Goal: Navigation & Orientation: Go to known website

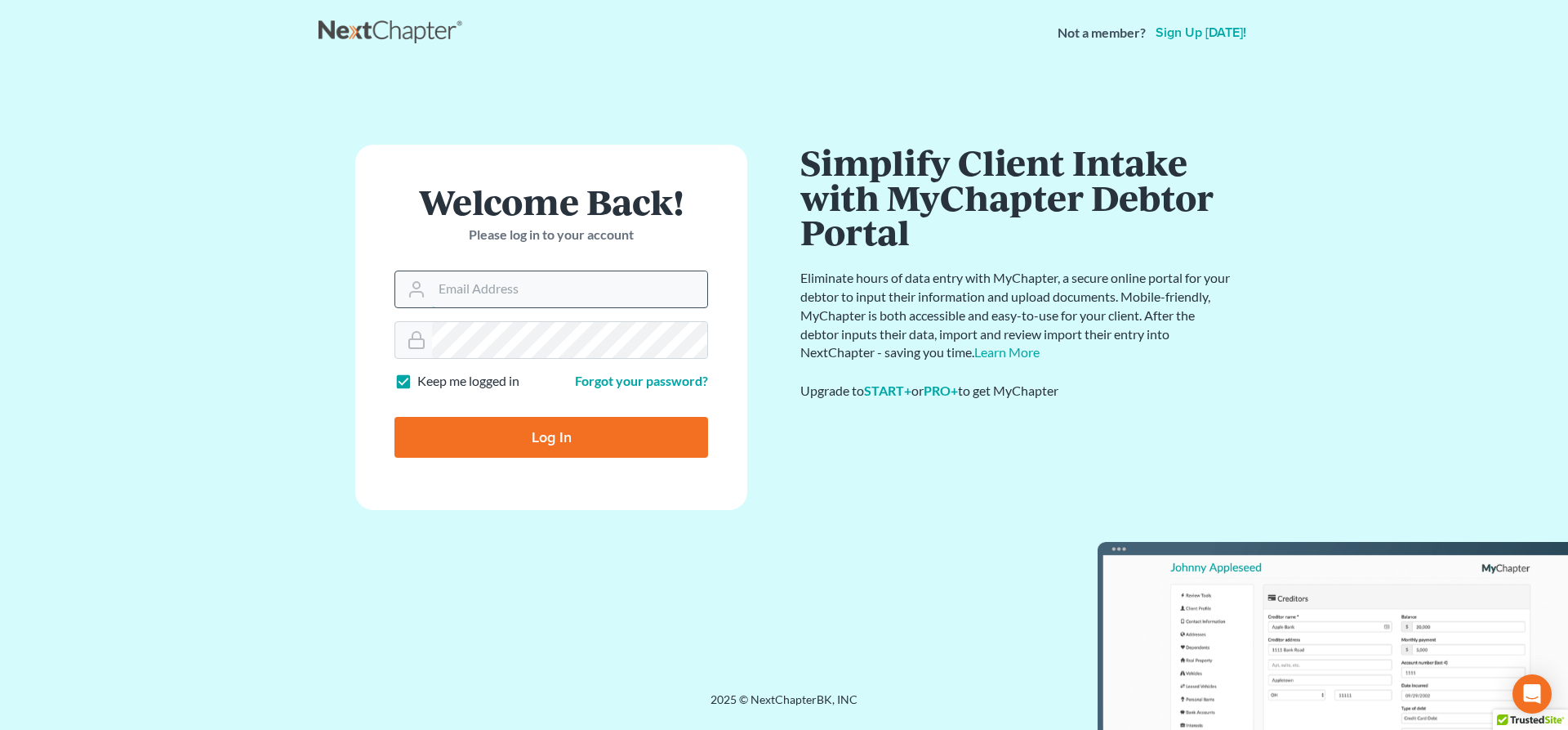
click at [538, 291] on input "Email Address" at bounding box center [570, 289] width 276 height 36
type input "[PERSON_NAME][EMAIL_ADDRESS][DOMAIN_NAME]"
click at [551, 444] on input "Log In" at bounding box center [551, 437] width 313 height 40
type input "Thinking..."
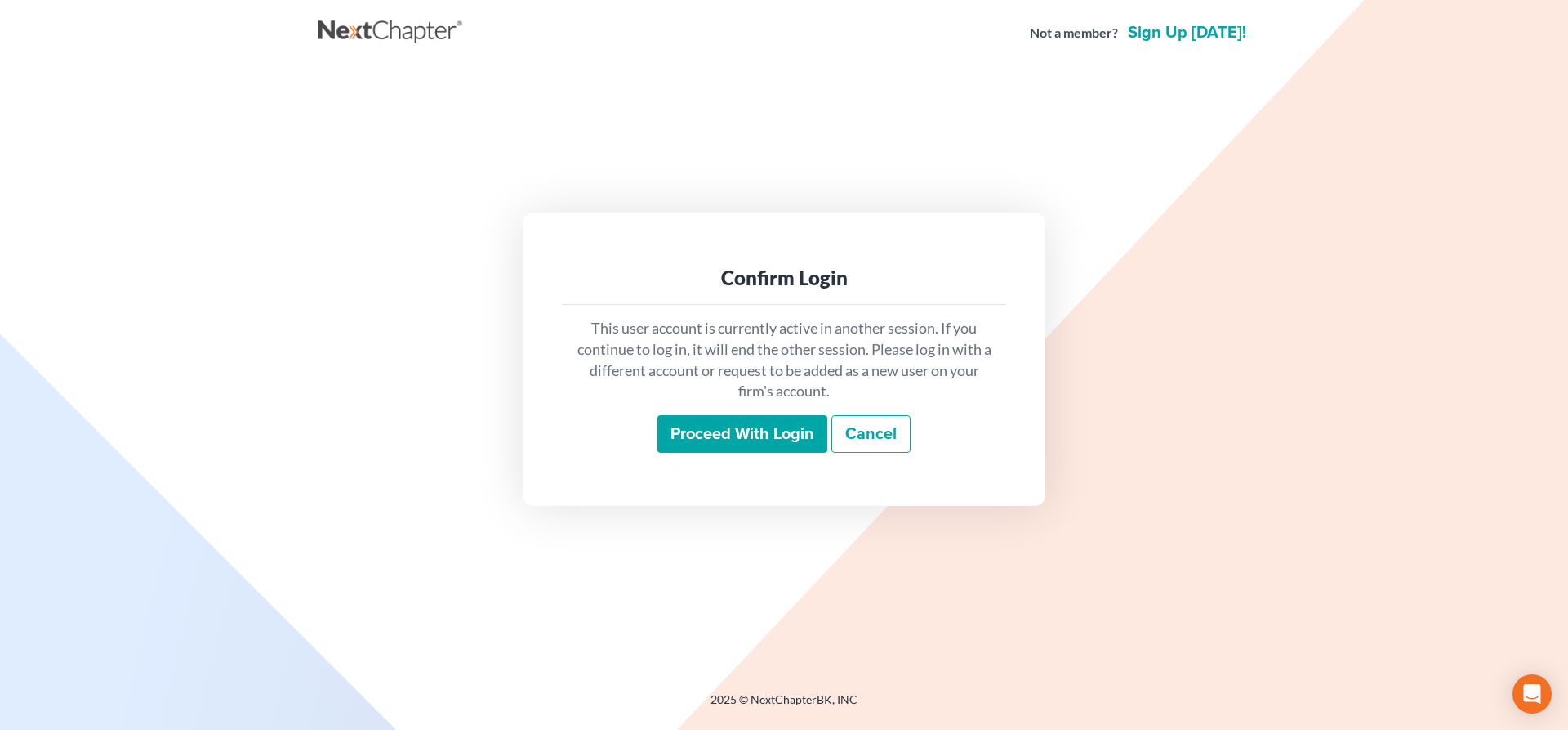
click at [786, 426] on input "Proceed with login" at bounding box center [742, 433] width 170 height 38
